Goal: Communication & Community: Answer question/provide support

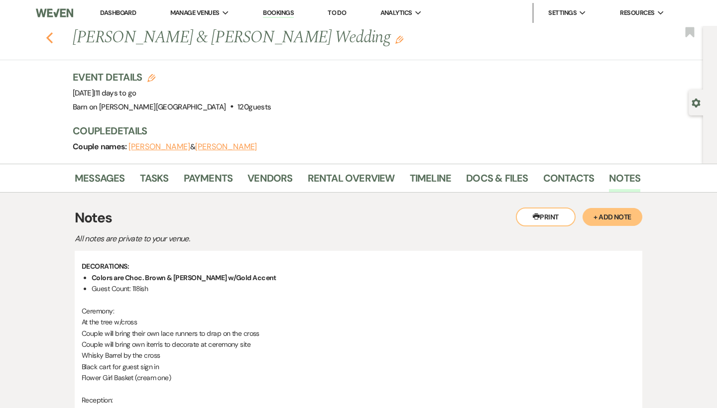
click at [49, 34] on icon "Previous" at bounding box center [49, 38] width 7 height 12
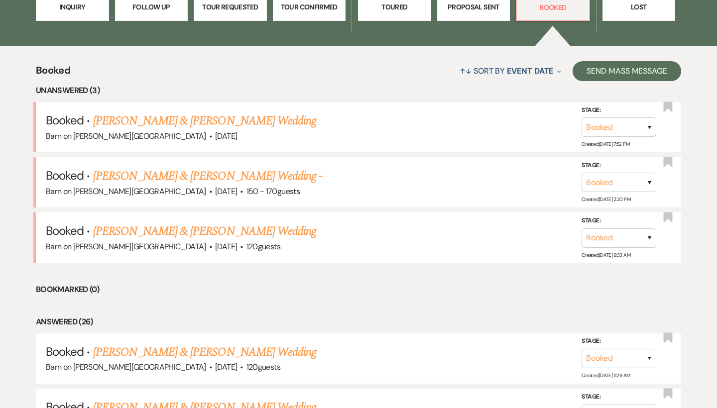
scroll to position [341, 0]
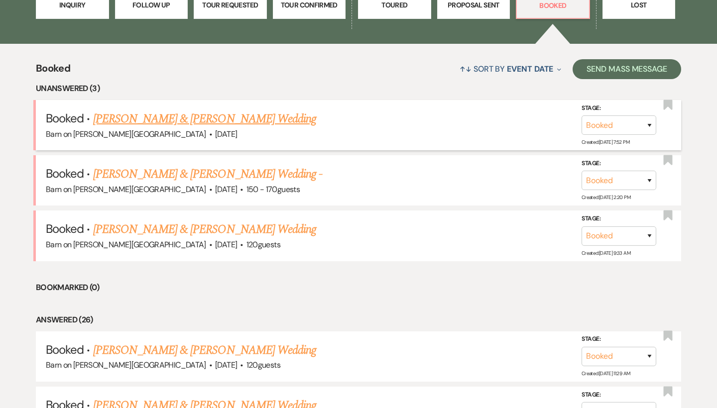
click at [185, 117] on link "[PERSON_NAME] & [PERSON_NAME] Wedding" at bounding box center [204, 119] width 223 height 18
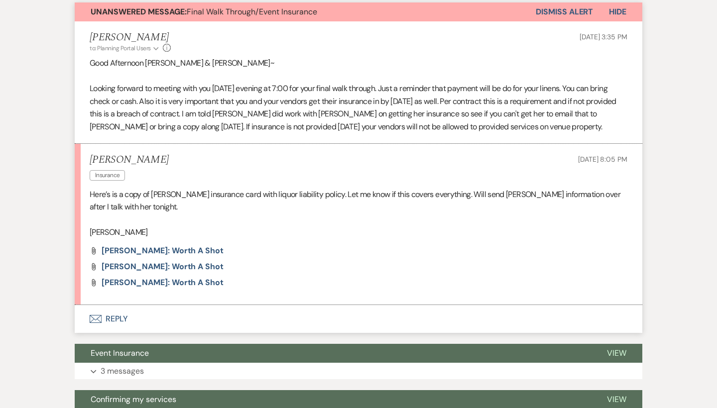
scroll to position [309, 0]
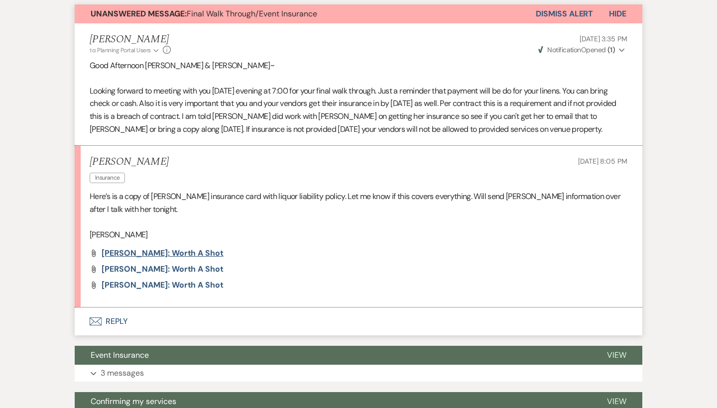
click at [210, 249] on span "[PERSON_NAME]: Worth a Shot" at bounding box center [163, 253] width 122 height 10
click at [128, 264] on span "[PERSON_NAME]: Worth a Shot" at bounding box center [163, 269] width 122 height 10
click at [141, 284] on span "[PERSON_NAME]: Worth a Shot" at bounding box center [163, 285] width 122 height 10
click at [122, 316] on button "Envelope Reply" at bounding box center [359, 322] width 568 height 28
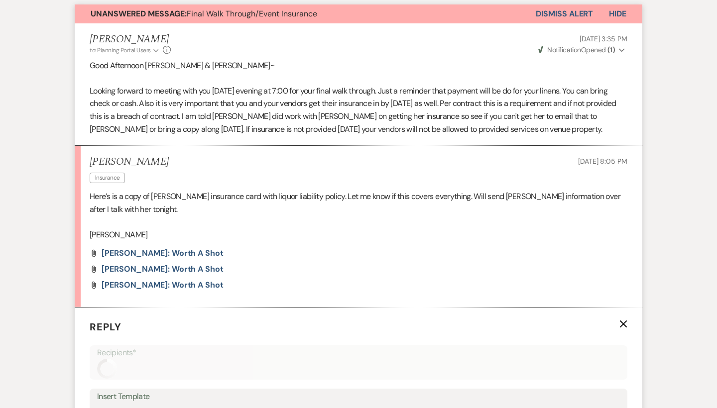
scroll to position [555, 0]
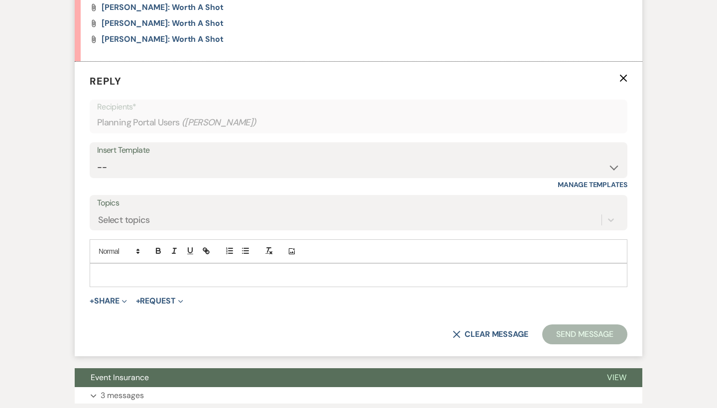
click at [140, 264] on div at bounding box center [358, 275] width 537 height 23
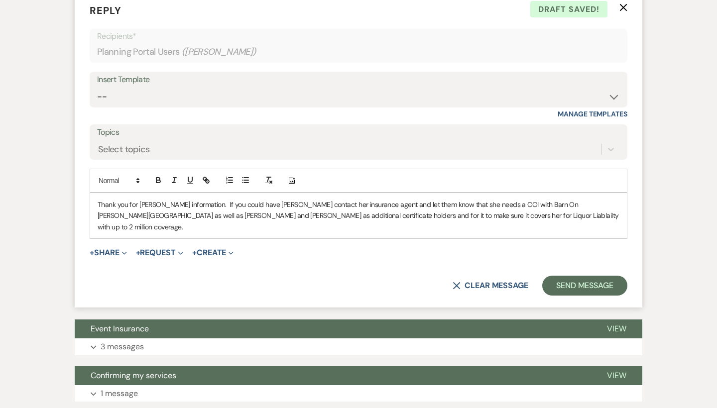
scroll to position [627, 0]
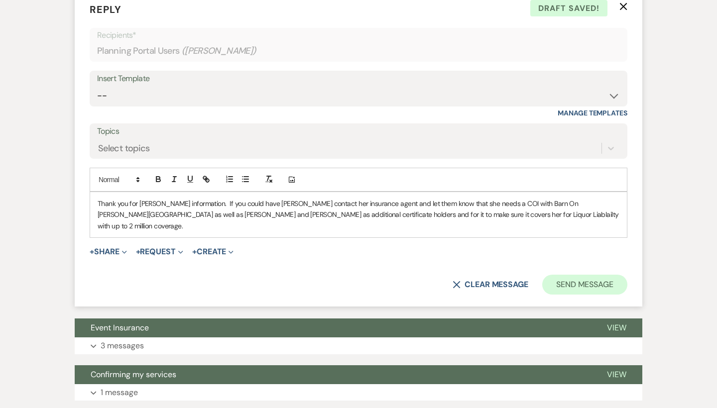
click at [574, 275] on button "Send Message" at bounding box center [584, 285] width 85 height 20
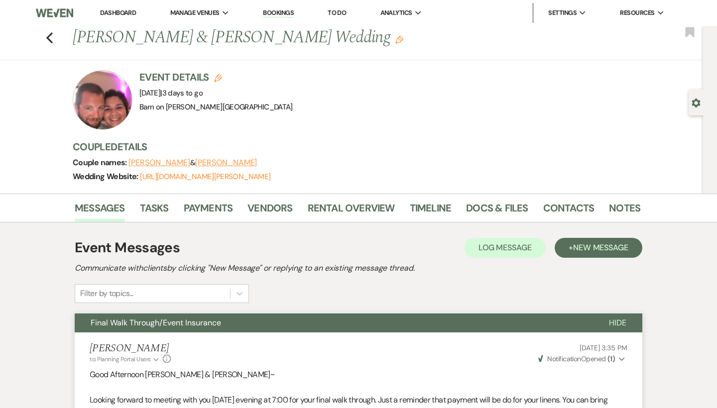
scroll to position [0, 0]
click at [217, 162] on button "[PERSON_NAME]" at bounding box center [226, 163] width 62 height 8
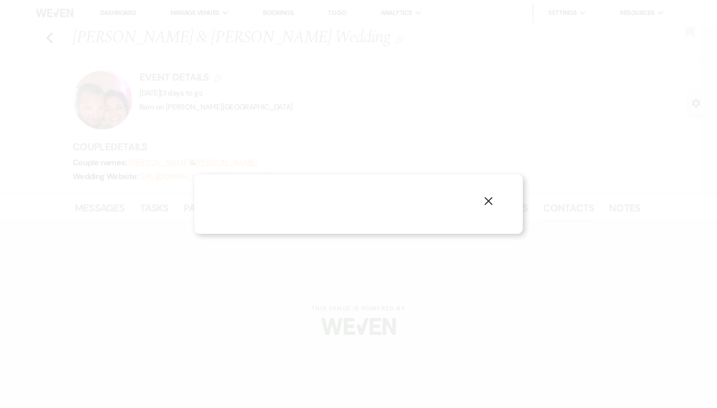
select select "text"
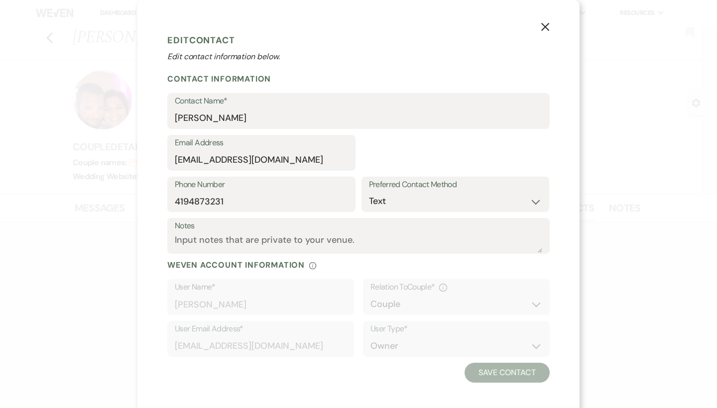
select select "1"
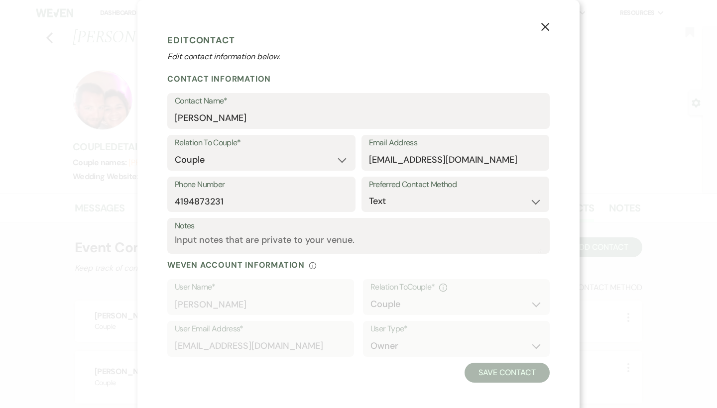
click at [549, 23] on icon "X" at bounding box center [545, 26] width 9 height 9
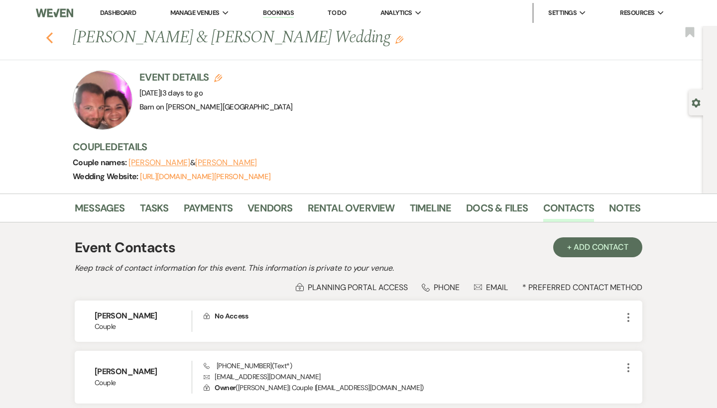
click at [49, 34] on icon "Previous" at bounding box center [49, 38] width 7 height 12
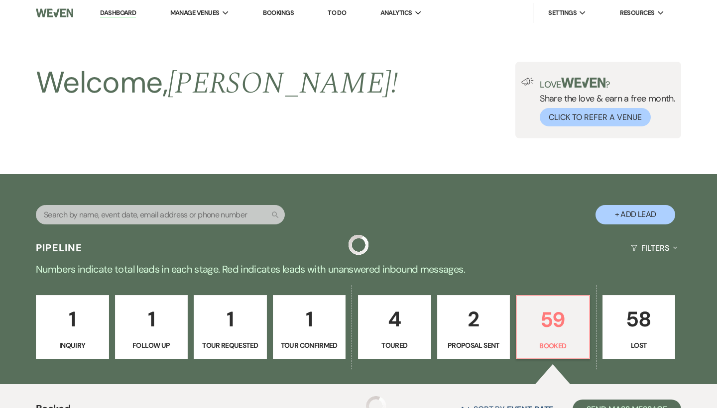
scroll to position [341, 0]
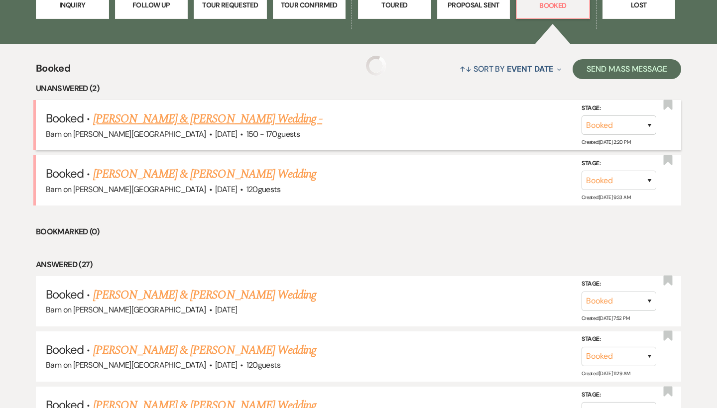
click at [163, 121] on link "[PERSON_NAME] & [PERSON_NAME] Wedding -" at bounding box center [208, 119] width 230 height 18
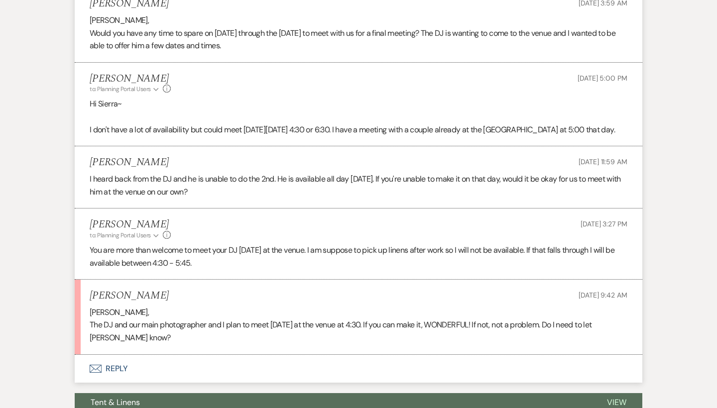
scroll to position [330, 0]
click at [116, 361] on button "Envelope Reply" at bounding box center [359, 369] width 568 height 28
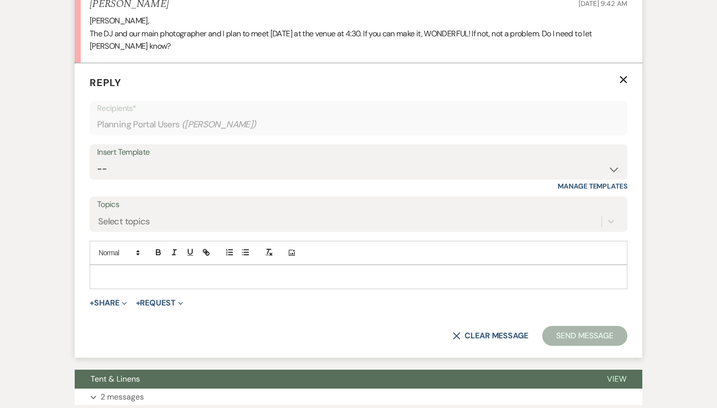
click at [143, 271] on p at bounding box center [359, 276] width 522 height 11
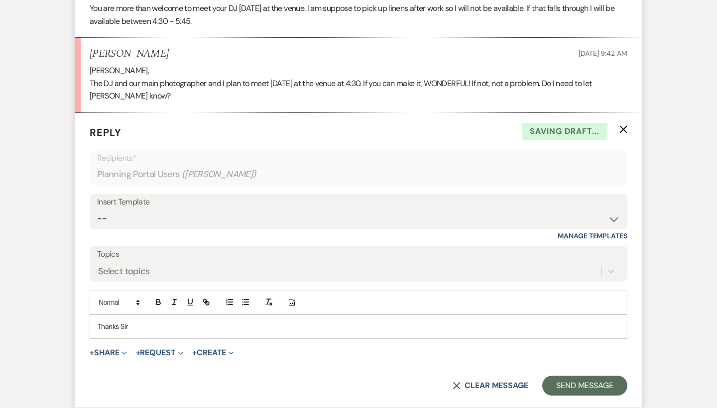
scroll to position [571, 0]
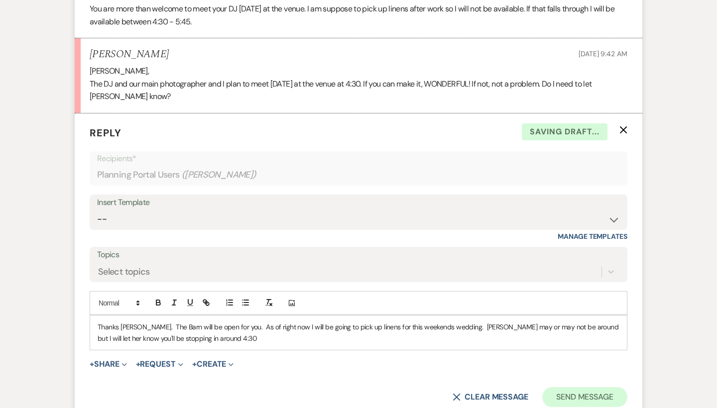
click at [614, 390] on button "Send Message" at bounding box center [584, 397] width 85 height 20
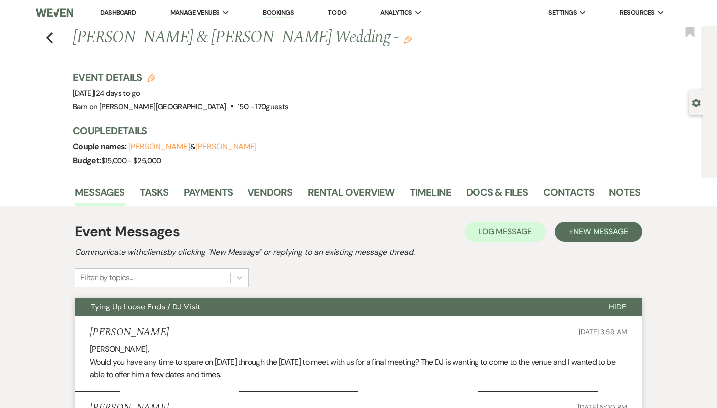
scroll to position [0, 0]
click at [51, 40] on icon "Previous" at bounding box center [49, 38] width 7 height 12
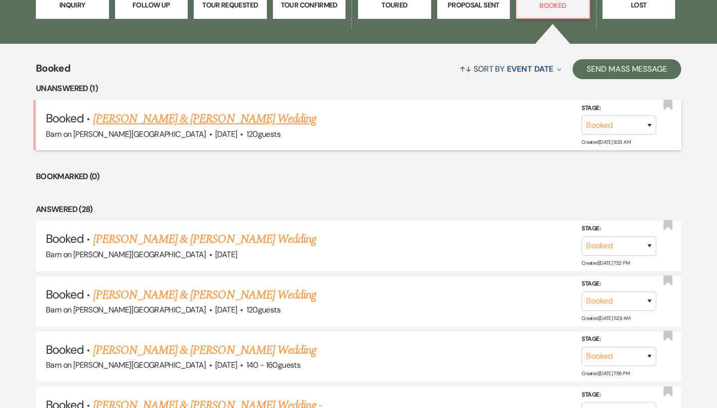
click at [134, 115] on link "[PERSON_NAME] & [PERSON_NAME] Wedding" at bounding box center [204, 119] width 223 height 18
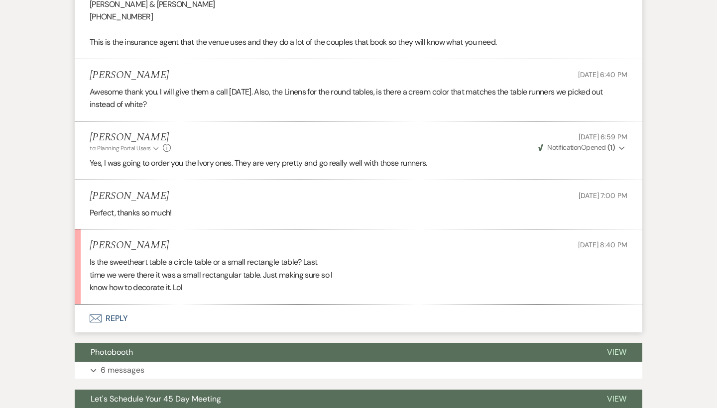
click at [118, 312] on button "Envelope Reply" at bounding box center [359, 319] width 568 height 28
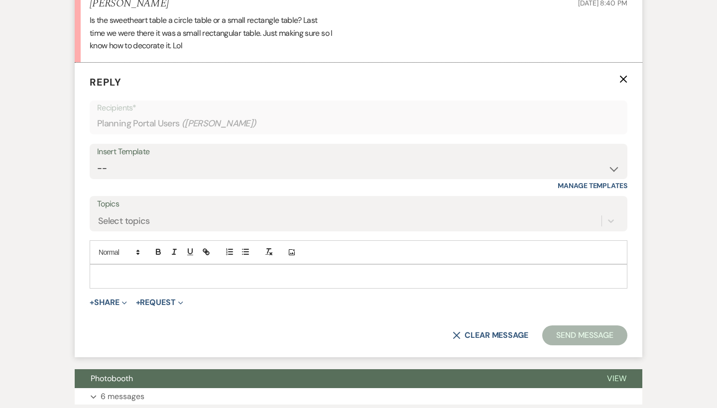
click at [164, 271] on p at bounding box center [359, 276] width 522 height 11
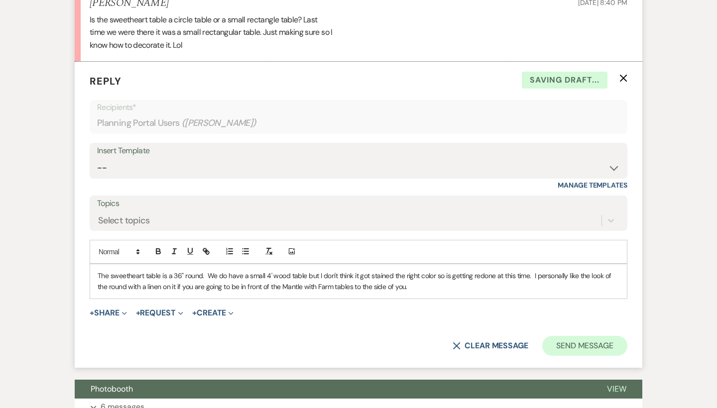
click at [607, 343] on button "Send Message" at bounding box center [584, 346] width 85 height 20
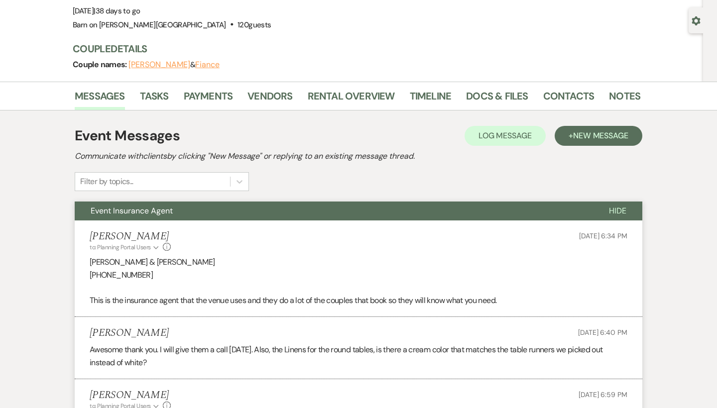
scroll to position [66, 0]
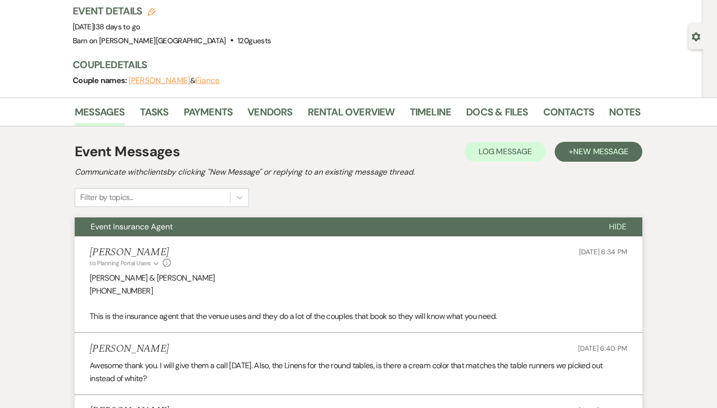
click at [619, 223] on span "Hide" at bounding box center [617, 227] width 17 height 10
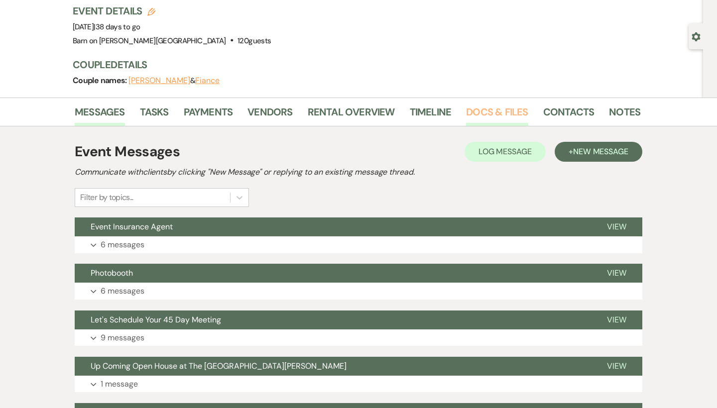
click at [484, 105] on link "Docs & Files" at bounding box center [497, 115] width 62 height 22
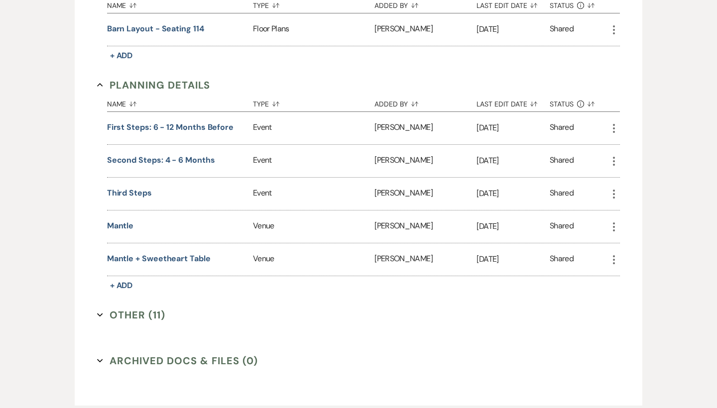
scroll to position [650, 0]
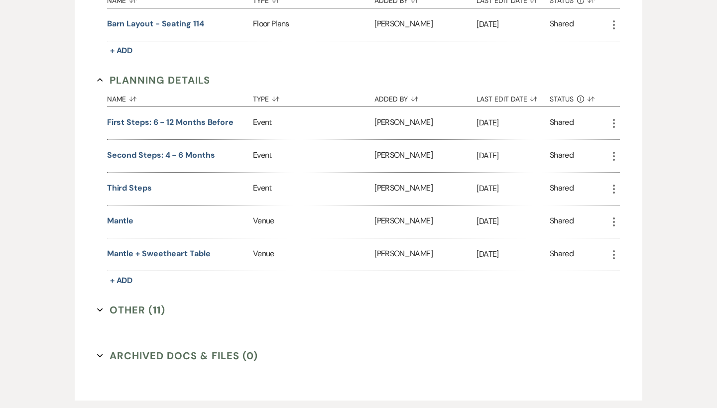
click at [197, 248] on button "Mantle + Sweetheart Table" at bounding box center [159, 254] width 104 height 12
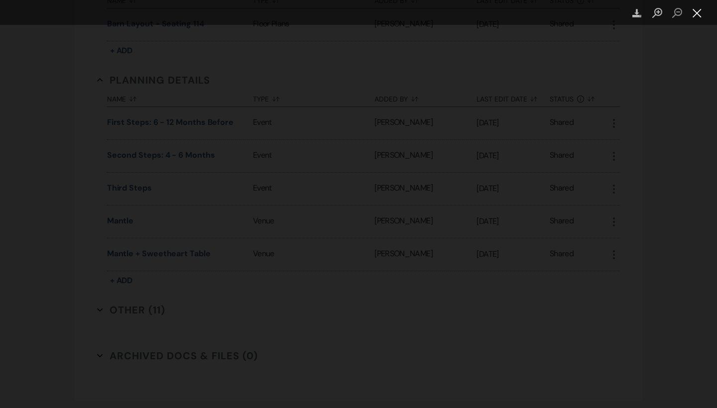
click at [698, 17] on button "Close lightbox" at bounding box center [697, 12] width 20 height 17
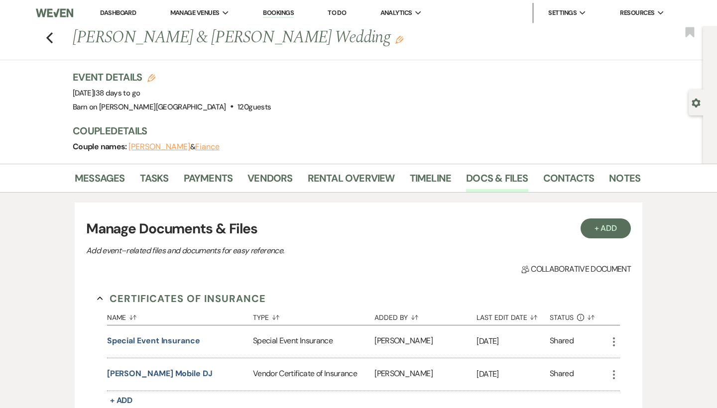
scroll to position [0, 0]
click at [50, 35] on use "button" at bounding box center [49, 37] width 6 height 11
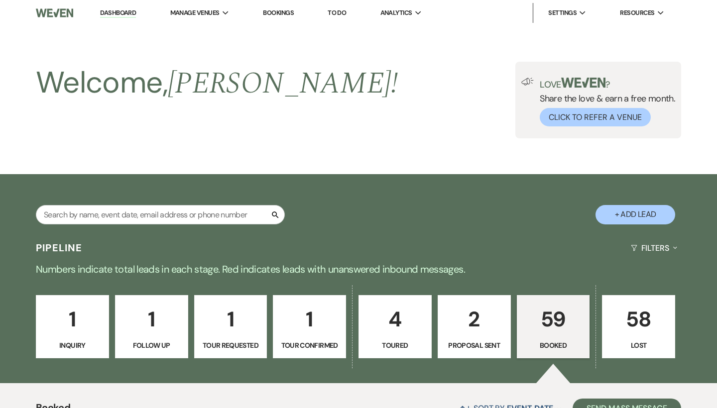
scroll to position [341, 0]
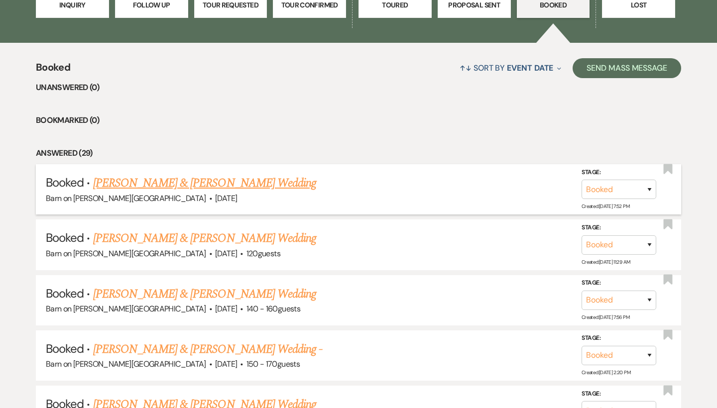
click at [212, 181] on link "[PERSON_NAME] & [PERSON_NAME] Wedding" at bounding box center [204, 183] width 223 height 18
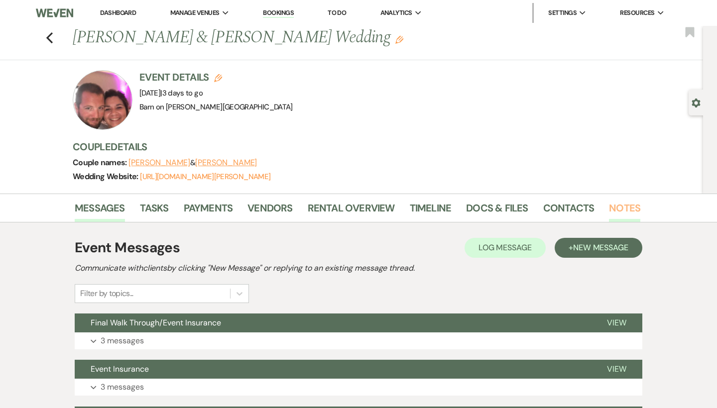
click at [623, 208] on link "Notes" at bounding box center [624, 211] width 31 height 22
